Goal: Information Seeking & Learning: Learn about a topic

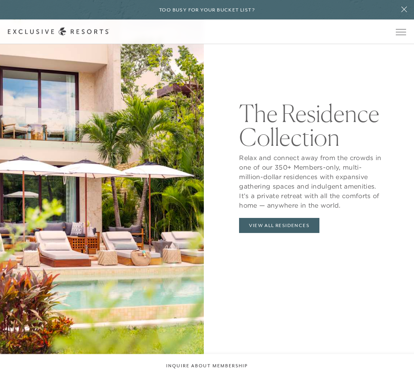
scroll to position [868, 0]
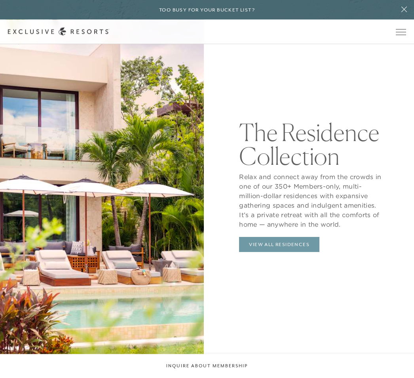
click at [307, 252] on link "View All Residences" at bounding box center [279, 244] width 80 height 15
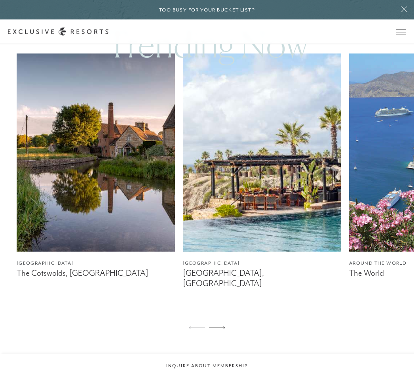
scroll to position [504, 0]
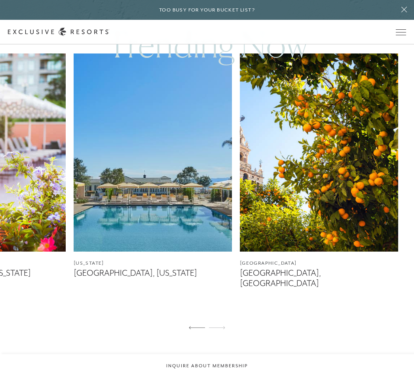
click at [192, 224] on img at bounding box center [153, 152] width 158 height 198
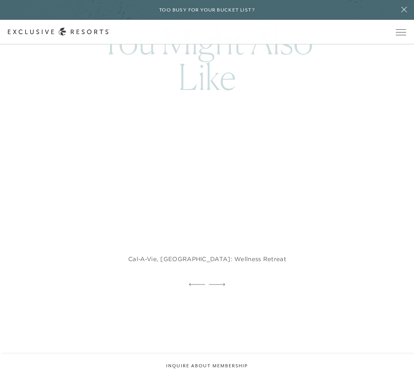
scroll to position [1562, 0]
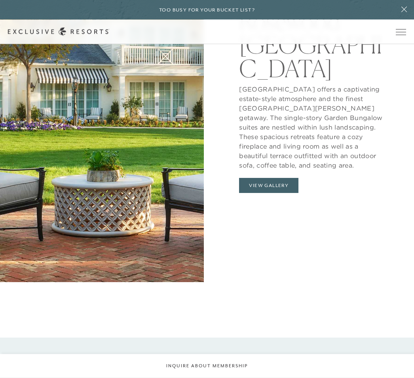
click at [266, 193] on button "View Gallery" at bounding box center [268, 185] width 59 height 15
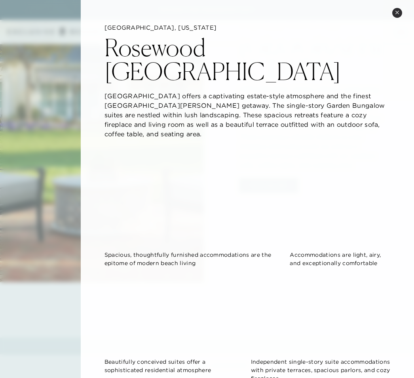
scroll to position [0, 0]
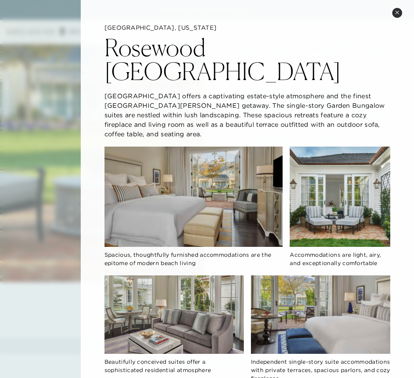
click at [401, 9] on button "Close quickview" at bounding box center [397, 13] width 10 height 10
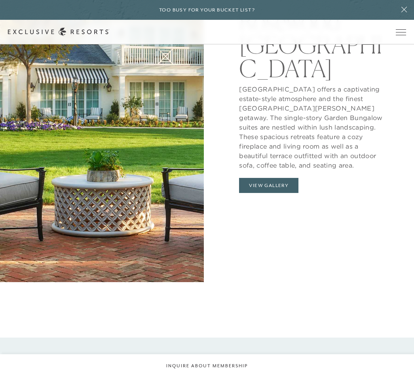
scroll to position [504, 0]
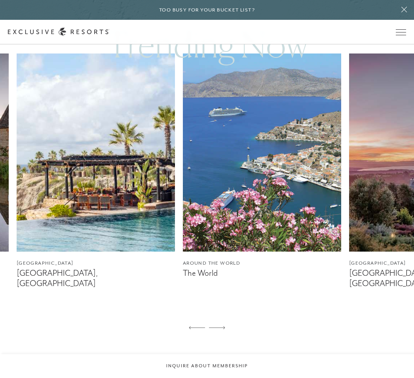
click at [220, 331] on div at bounding box center [217, 327] width 16 height 19
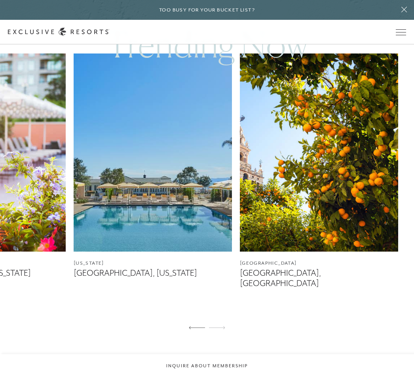
click at [218, 331] on div at bounding box center [217, 327] width 16 height 19
click at [224, 323] on div at bounding box center [217, 327] width 16 height 19
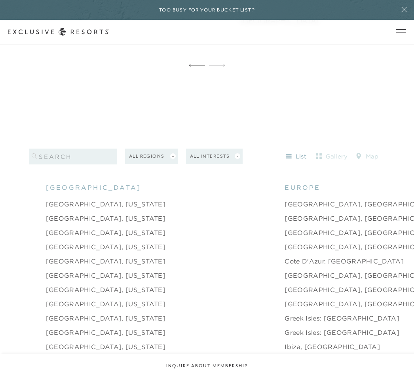
scroll to position [767, 0]
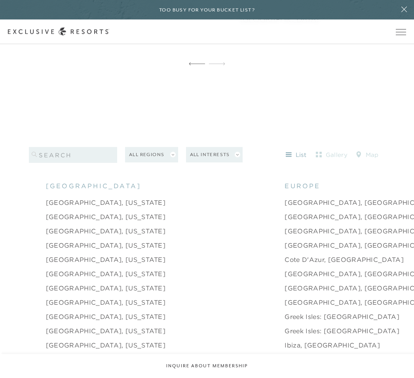
click at [112, 262] on link "[GEOGRAPHIC_DATA], [US_STATE]" at bounding box center [106, 260] width 120 height 10
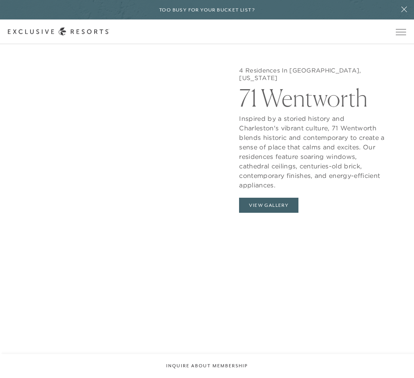
scroll to position [834, 0]
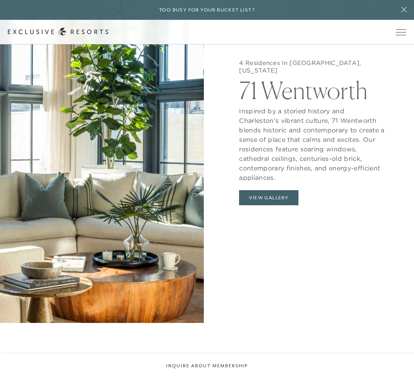
click at [284, 203] on button "View Gallery" at bounding box center [268, 197] width 59 height 15
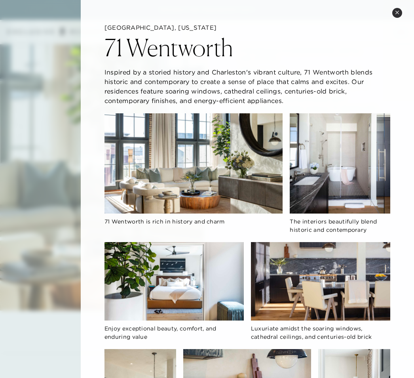
scroll to position [0, 0]
click at [399, 12] on icon at bounding box center [397, 12] width 4 height 4
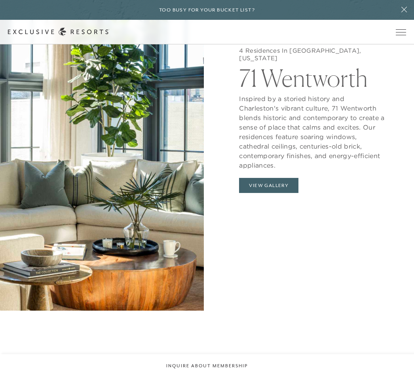
click at [405, 183] on div "4 Residences In [GEOGRAPHIC_DATA], [US_STATE] 71 Wentworth Inspired by a storie…" at bounding box center [312, 122] width 204 height 378
click at [286, 190] on button "View Gallery" at bounding box center [268, 185] width 59 height 15
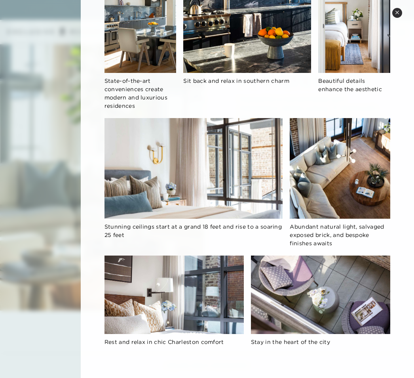
scroll to position [403, 0]
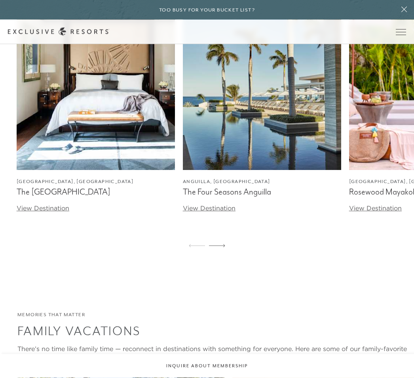
scroll to position [1725, 0]
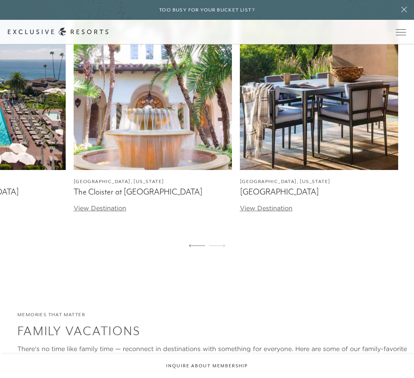
click at [112, 138] on img at bounding box center [153, 71] width 158 height 198
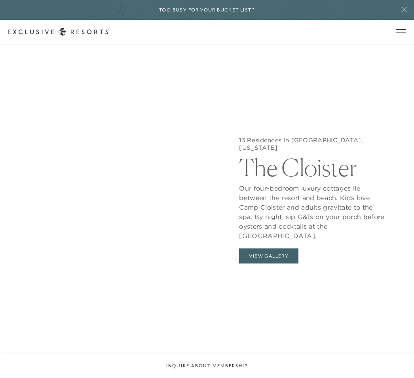
scroll to position [794, 0]
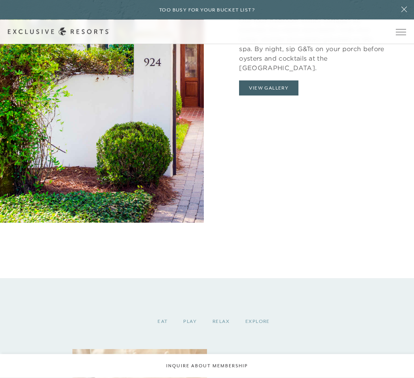
click at [285, 96] on button "View Gallery" at bounding box center [268, 88] width 59 height 15
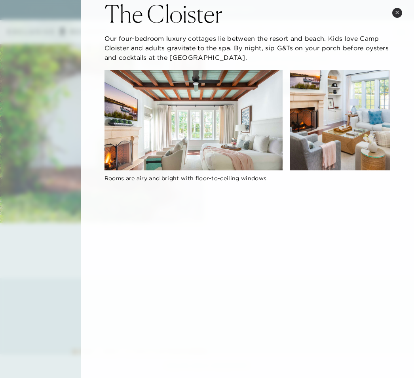
scroll to position [34, 0]
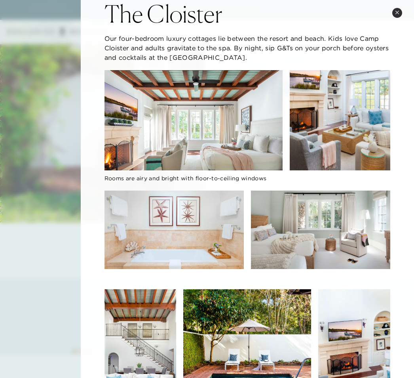
click at [401, 15] on button "Close quickview" at bounding box center [397, 13] width 10 height 10
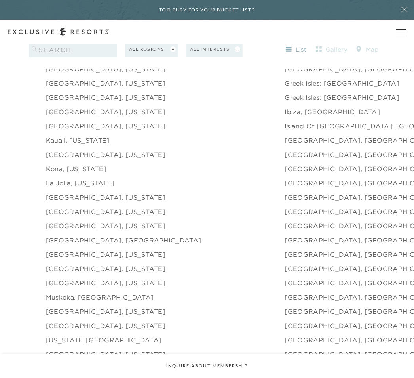
scroll to position [921, 0]
